Goal: Task Accomplishment & Management: Complete application form

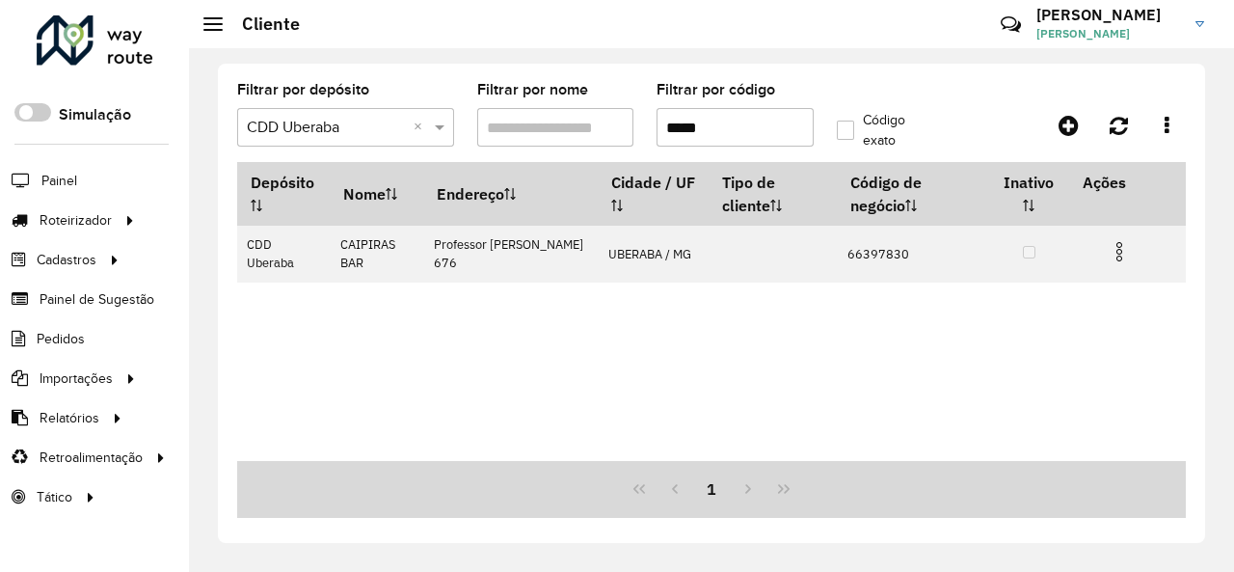
drag, startPoint x: 718, startPoint y: 124, endPoint x: 544, endPoint y: 125, distance: 174.5
click at [544, 125] on formly-group "Filtrar por depósito Selecione um depósito × CDD Uberaba × Filtrar por nome Fil…" at bounding box center [585, 122] width 719 height 79
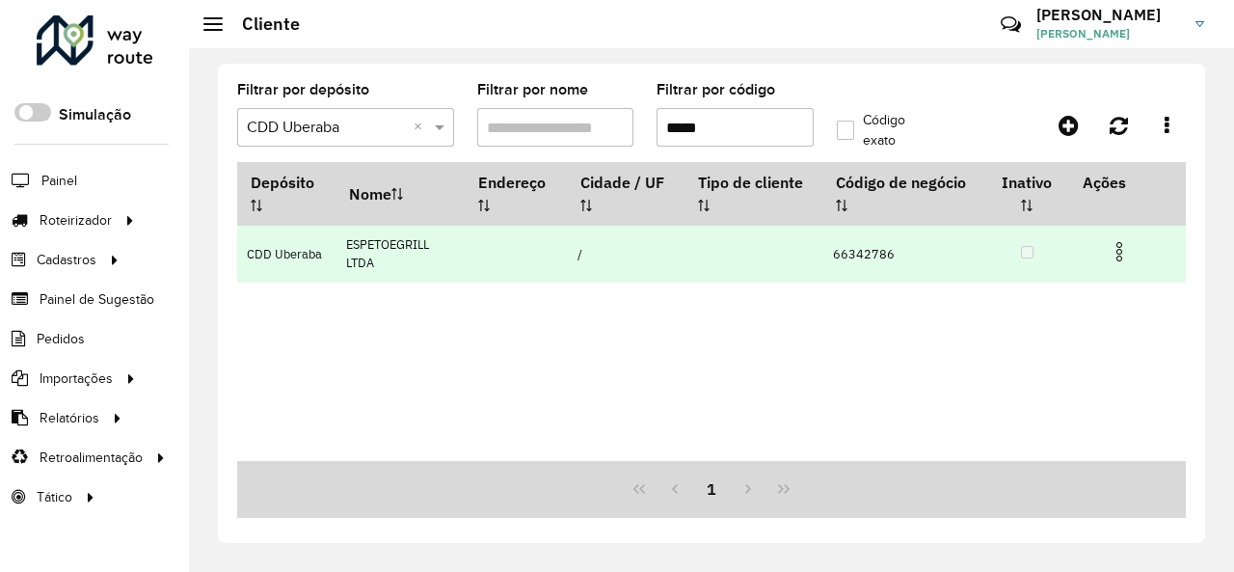
type input "*****"
click at [1115, 253] on img at bounding box center [1119, 251] width 23 height 23
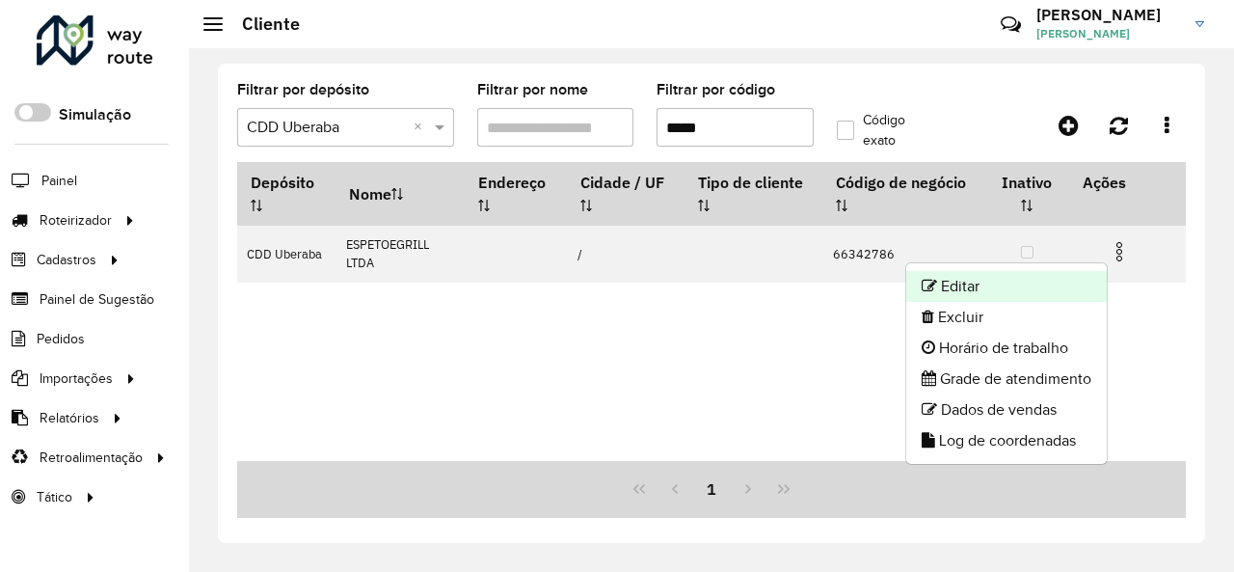
click at [1055, 276] on li "Editar" at bounding box center [1006, 286] width 201 height 31
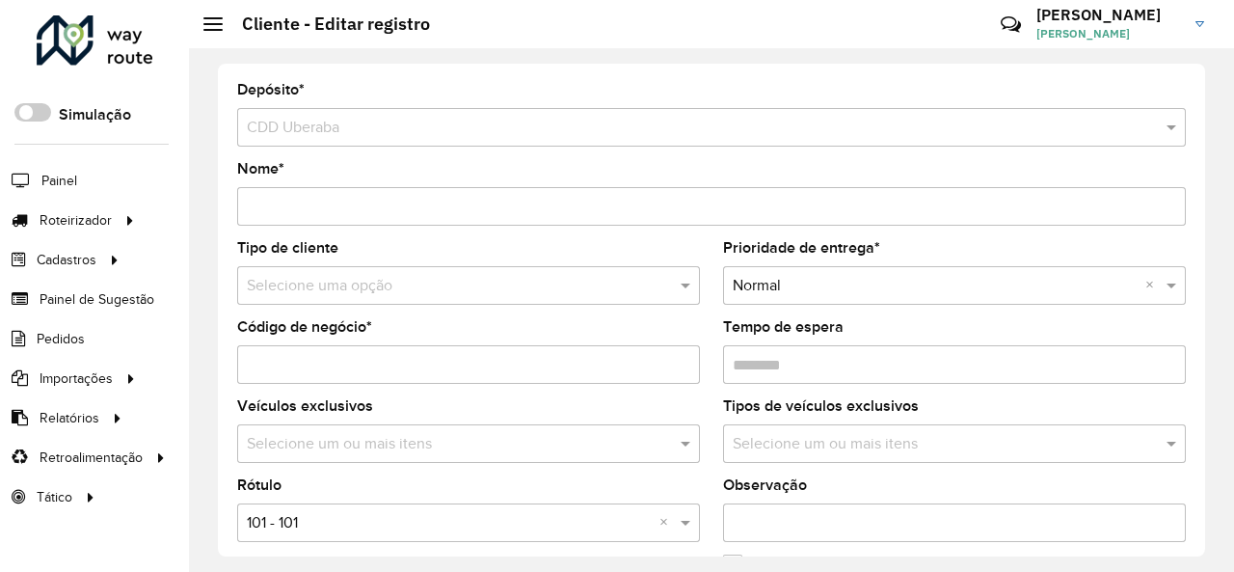
click at [532, 283] on input "text" at bounding box center [449, 286] width 405 height 23
type input "*"
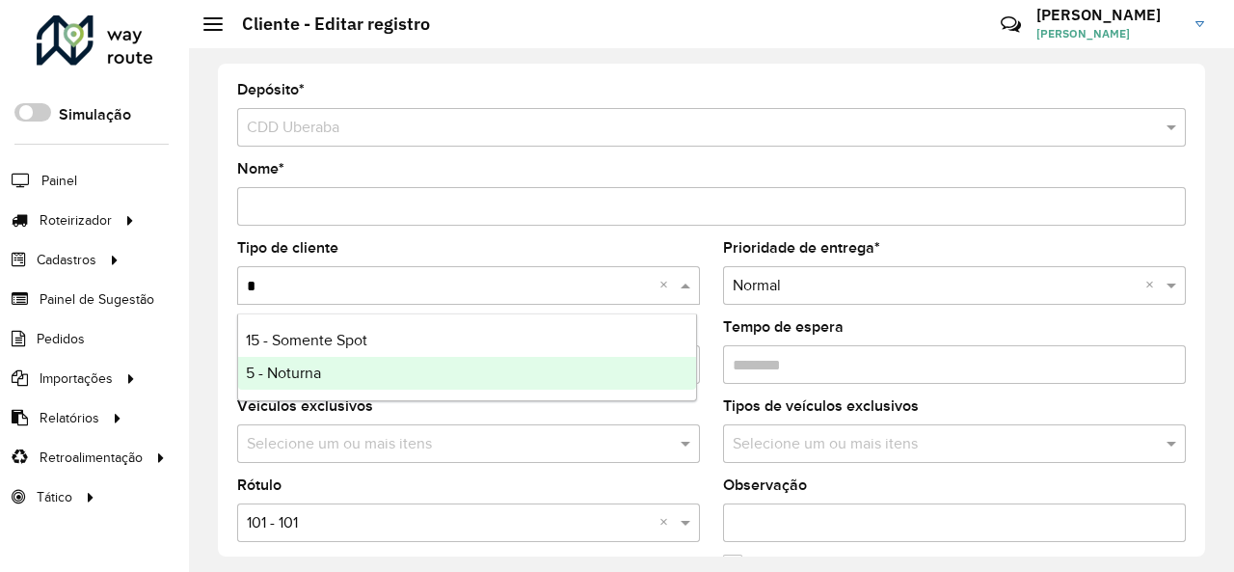
click at [376, 371] on div "5 - Noturna" at bounding box center [467, 373] width 458 height 33
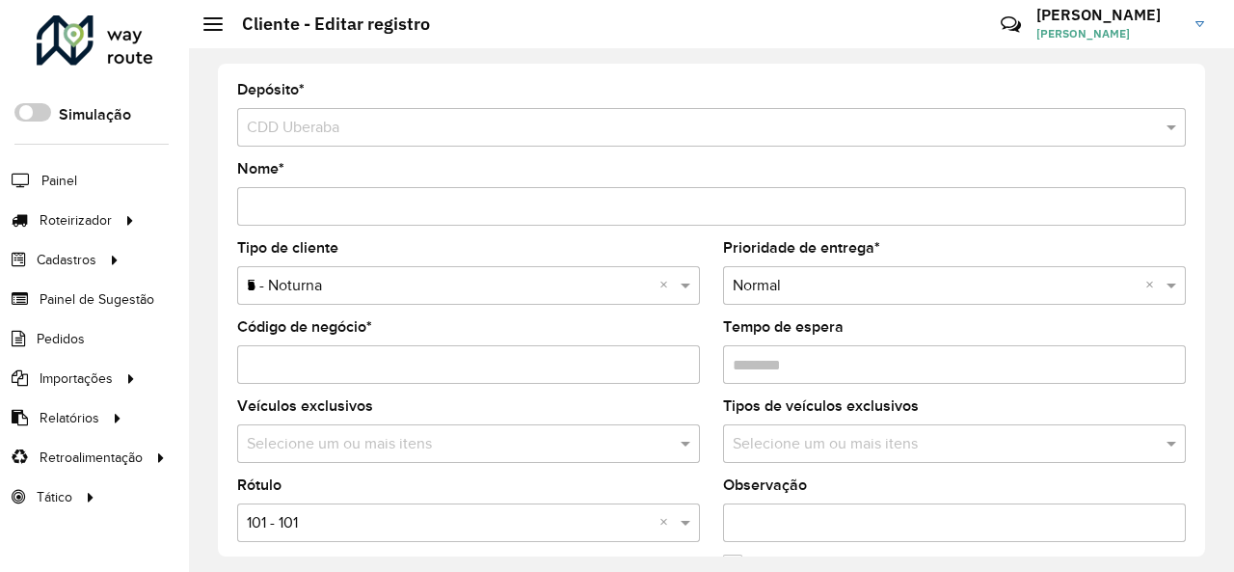
click at [431, 520] on input "text" at bounding box center [449, 523] width 405 height 23
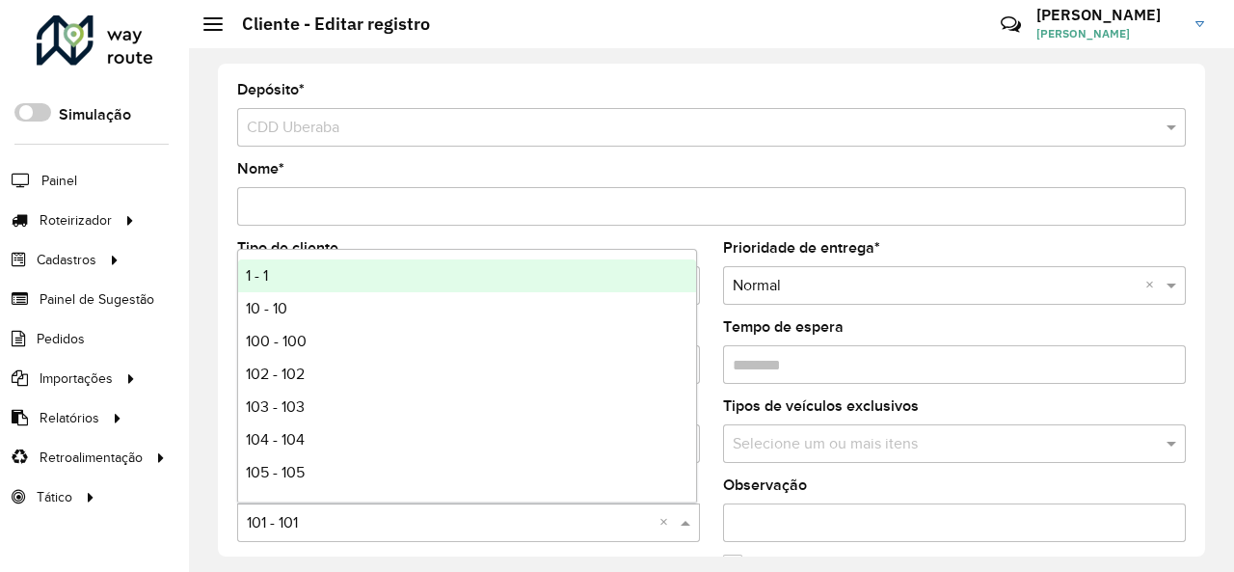
type input "*"
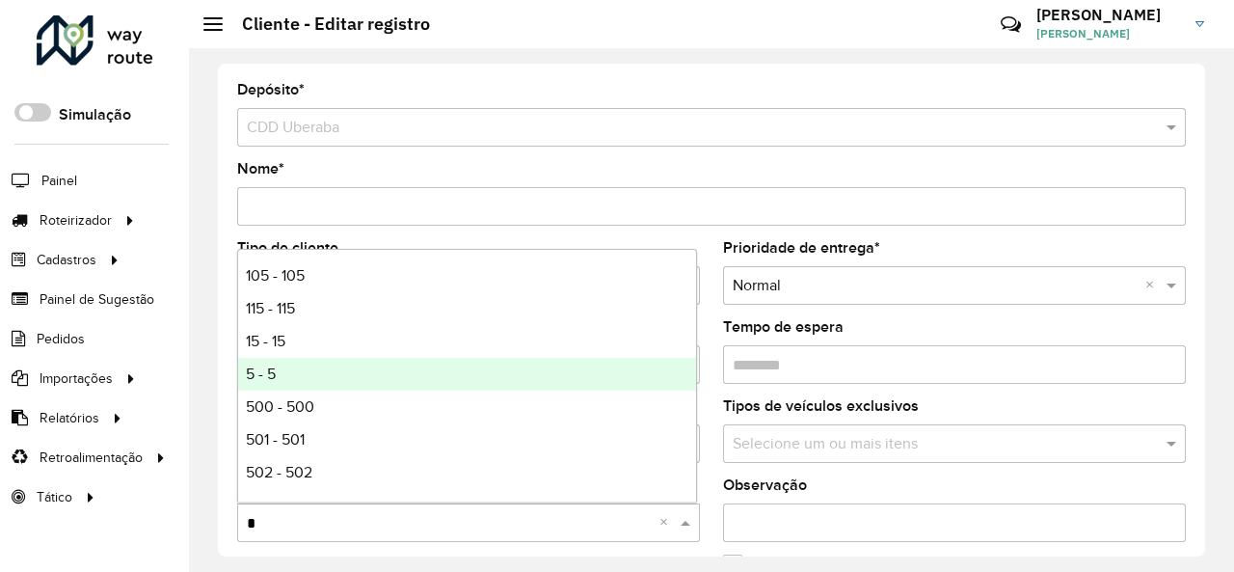
click at [417, 379] on div "5 - 5" at bounding box center [467, 374] width 458 height 33
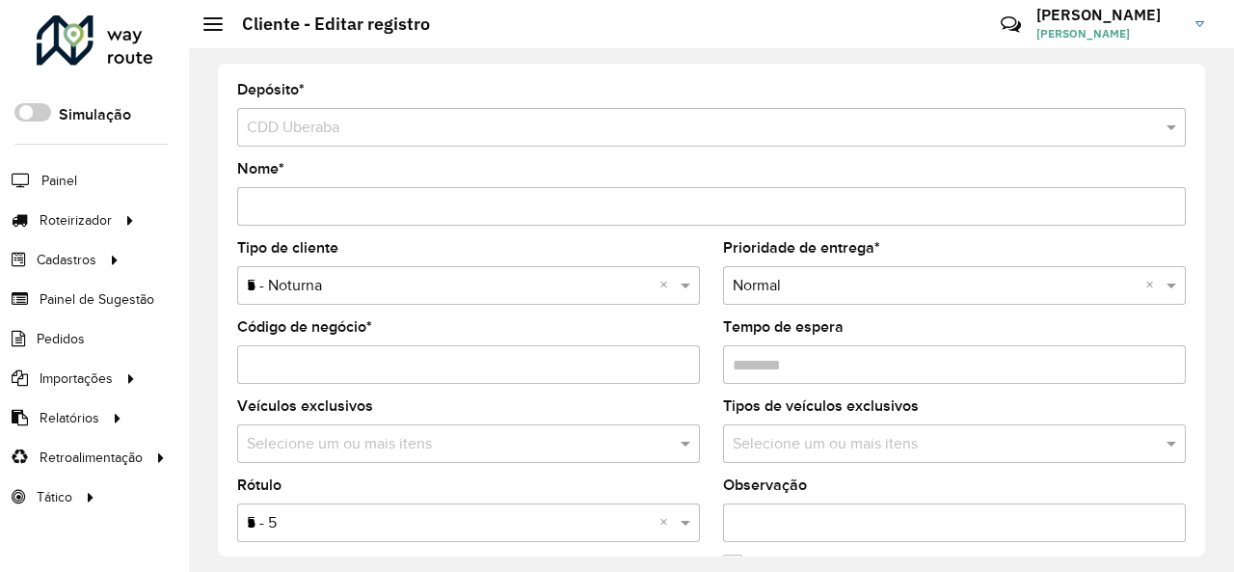
click at [702, 317] on formly-field "Tipo de cliente Selecione uma opção × 5 - Noturna * ×" at bounding box center [469, 280] width 486 height 79
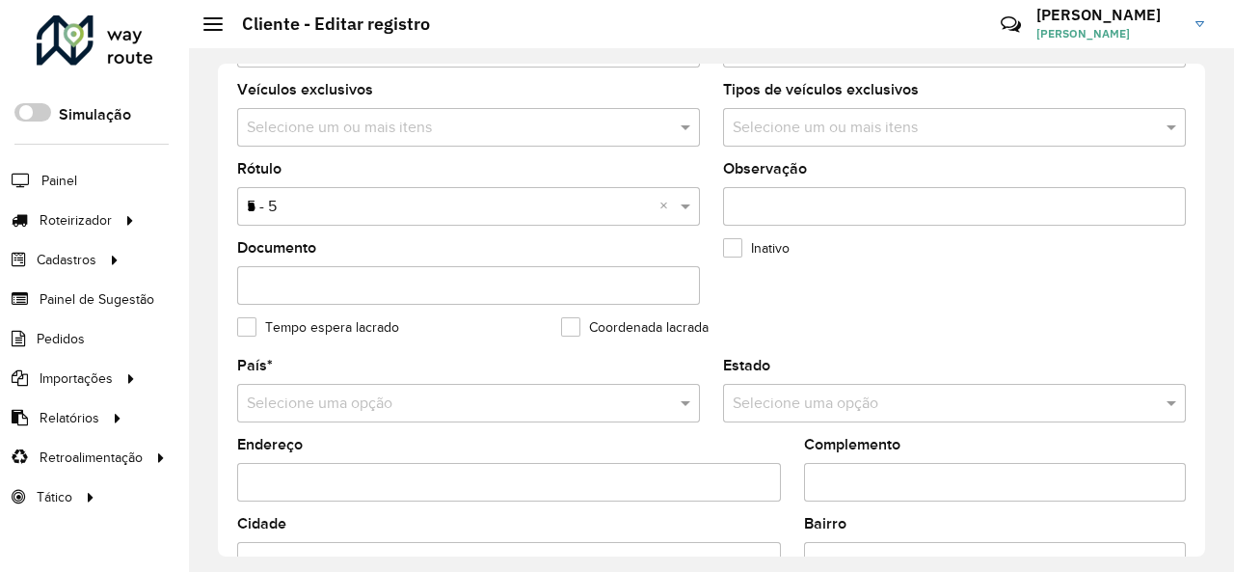
scroll to position [858, 0]
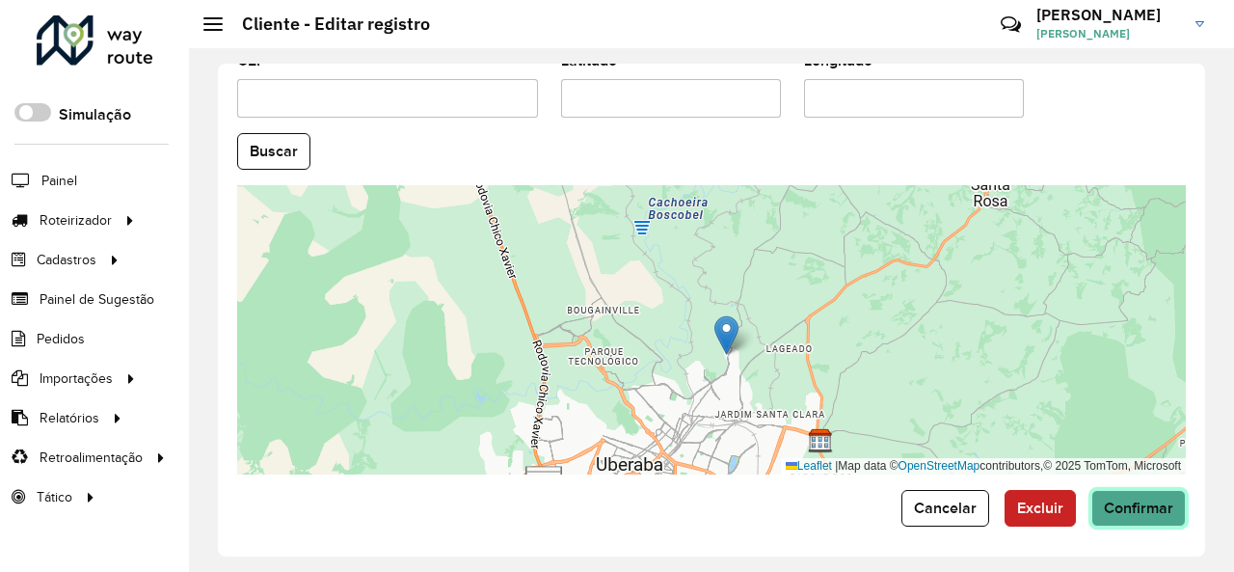
click at [1122, 493] on button "Confirmar" at bounding box center [1139, 508] width 95 height 37
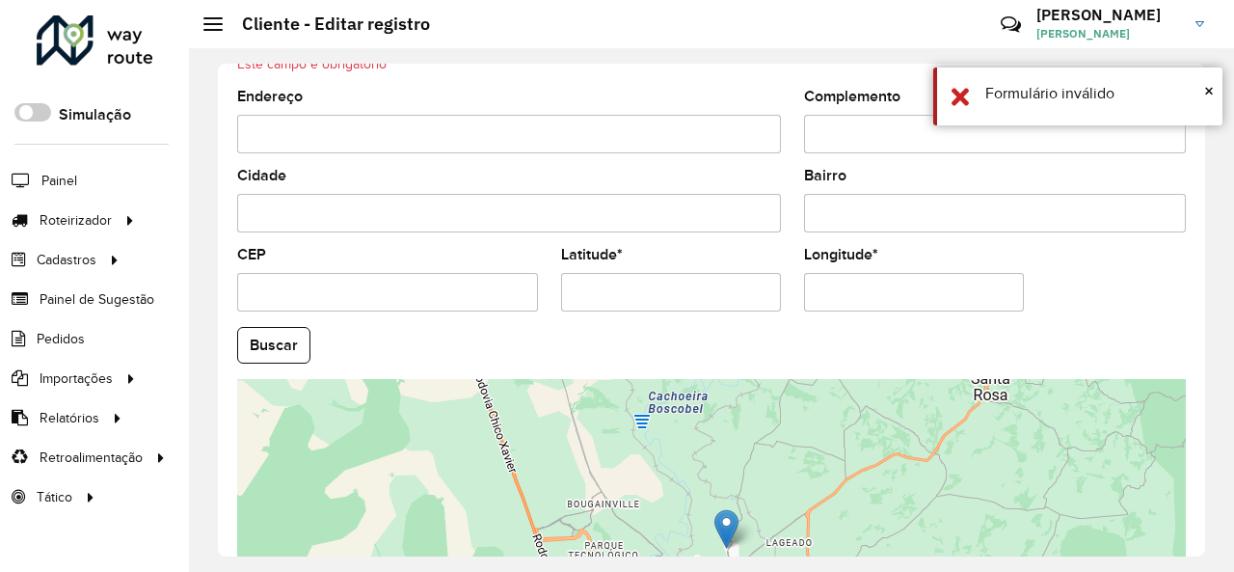
scroll to position [496, 0]
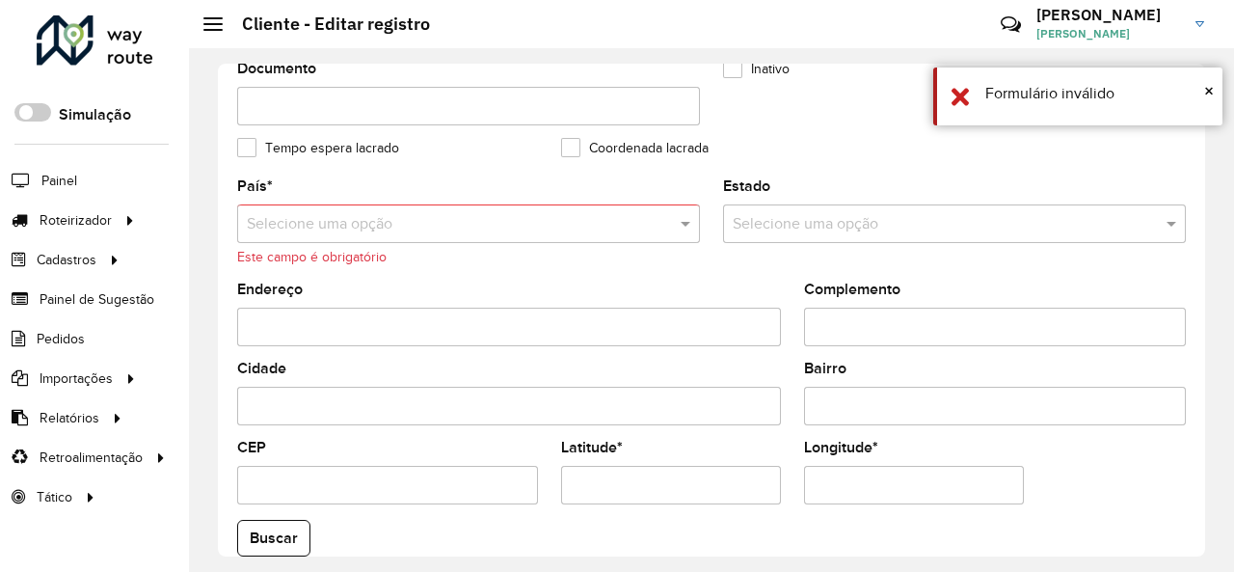
click at [547, 221] on input "text" at bounding box center [449, 224] width 405 height 23
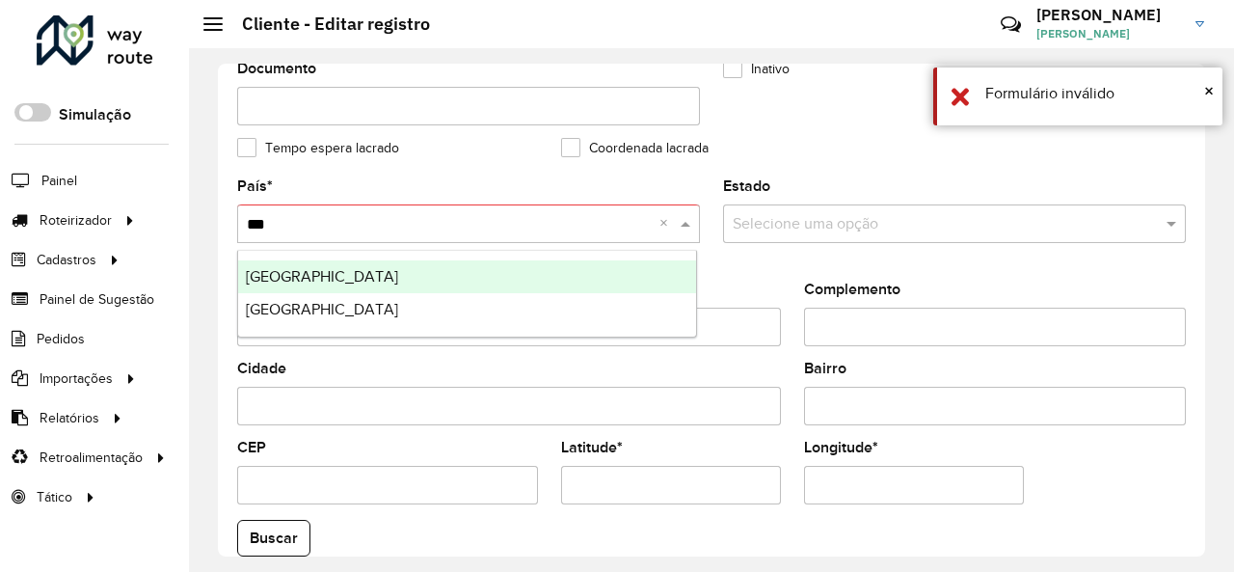
type input "****"
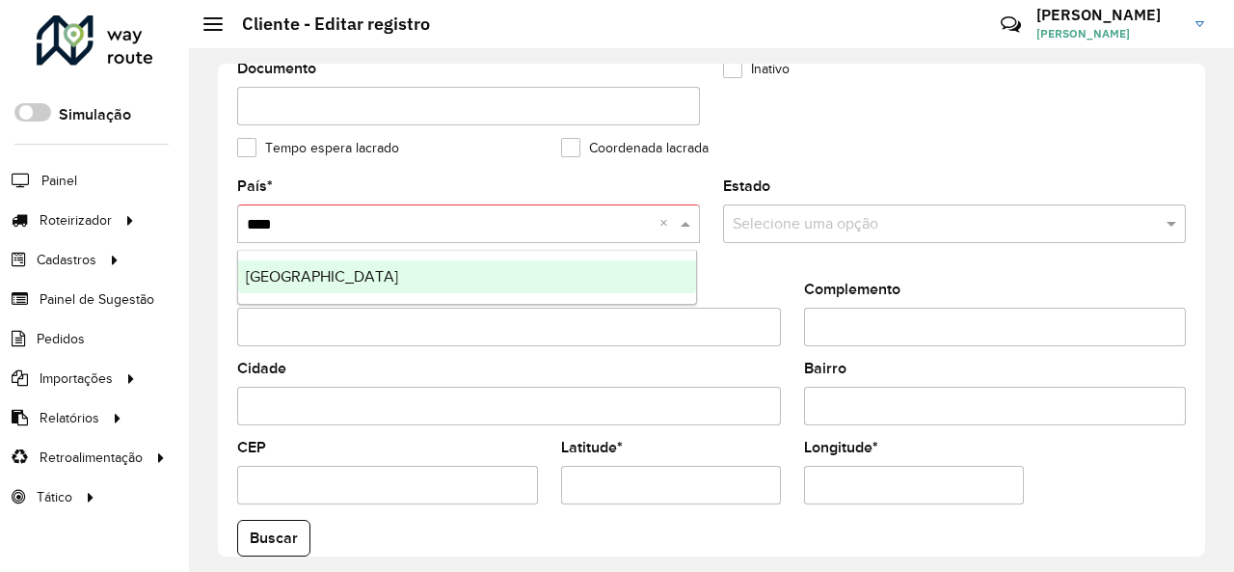
click at [382, 265] on div "[GEOGRAPHIC_DATA]" at bounding box center [467, 276] width 458 height 33
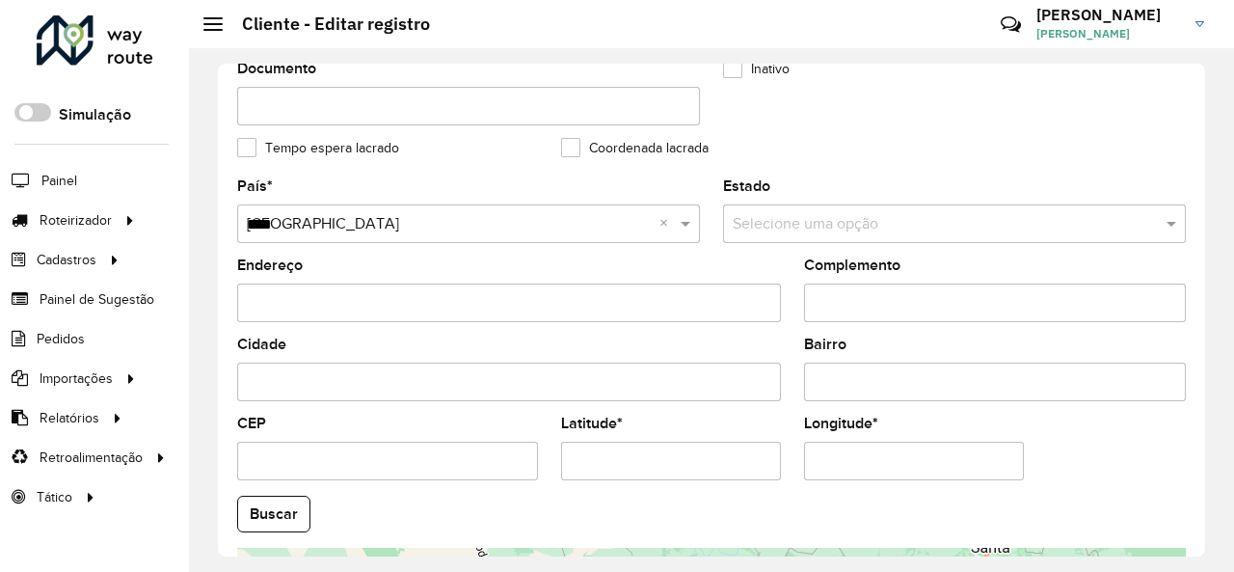
click at [1010, 254] on formly-field "Estado Selecione uma opção" at bounding box center [955, 218] width 486 height 79
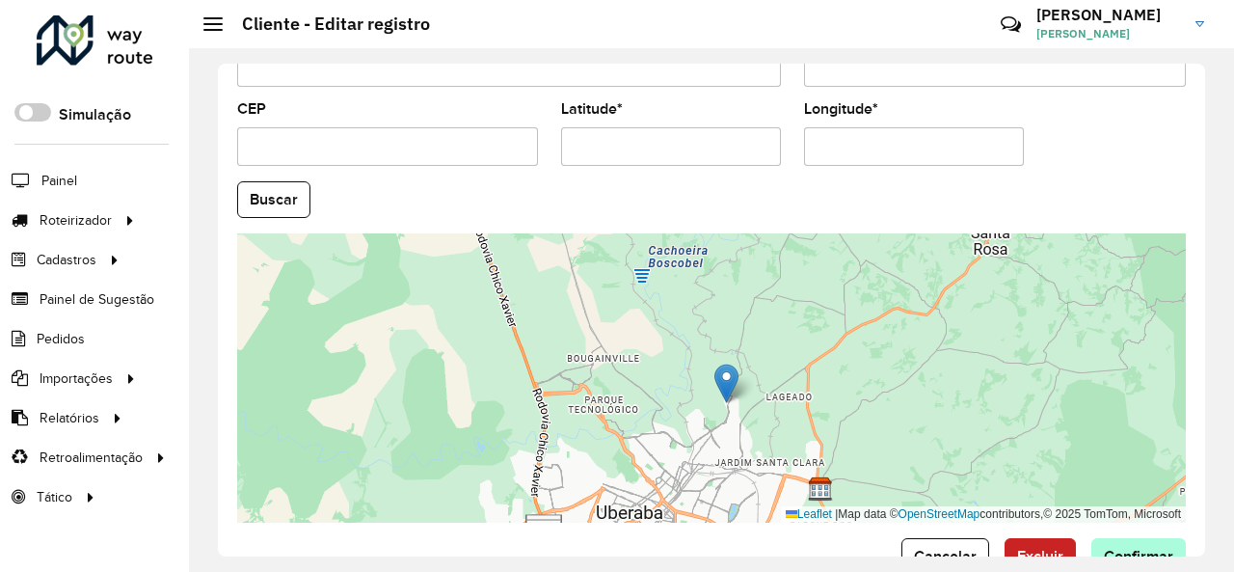
scroll to position [858, 0]
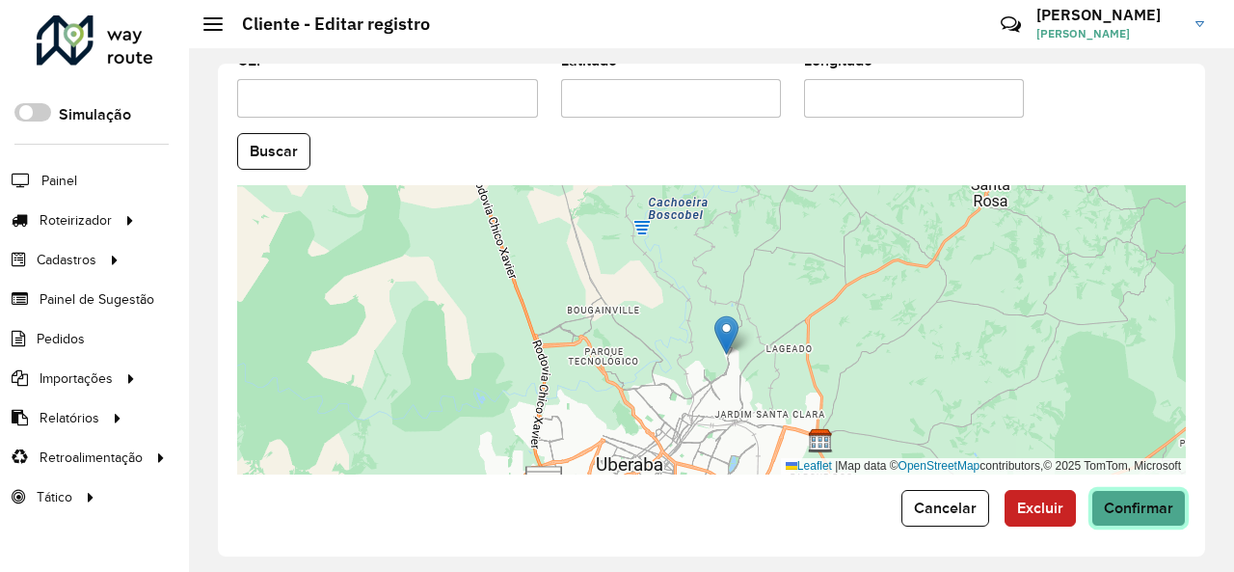
click at [1165, 500] on span "Confirmar" at bounding box center [1138, 508] width 69 height 16
